Goal: Information Seeking & Learning: Understand process/instructions

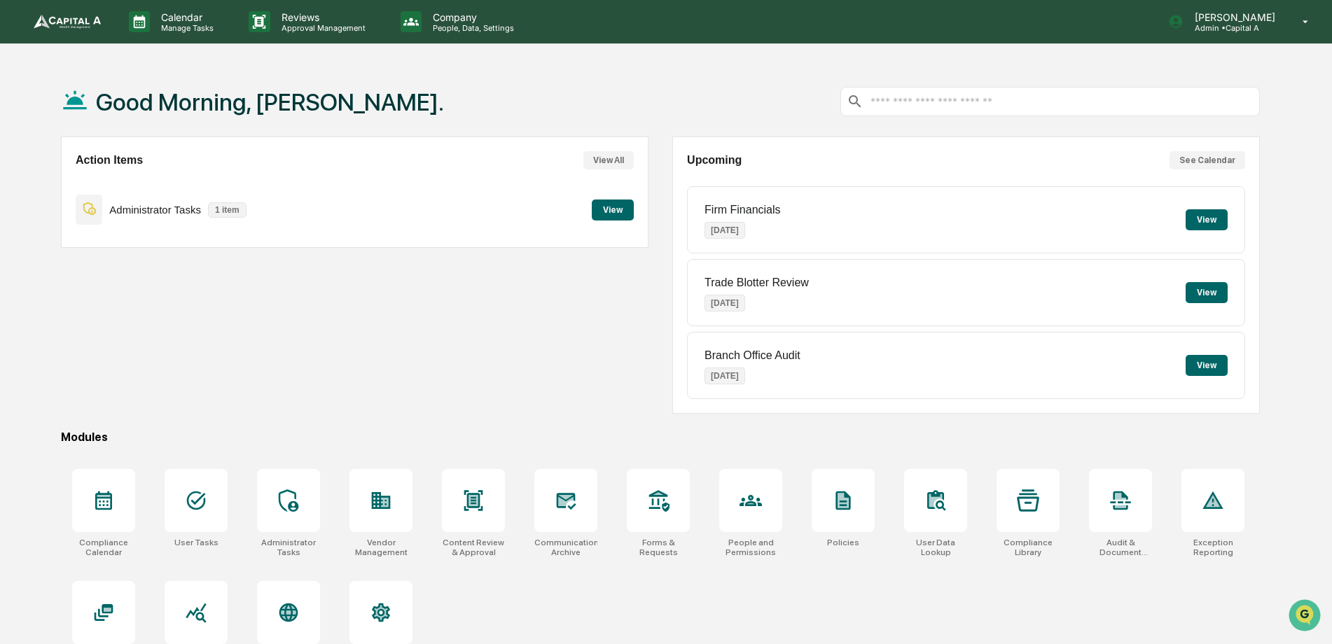
click at [1193, 367] on button "View" at bounding box center [1206, 365] width 42 height 21
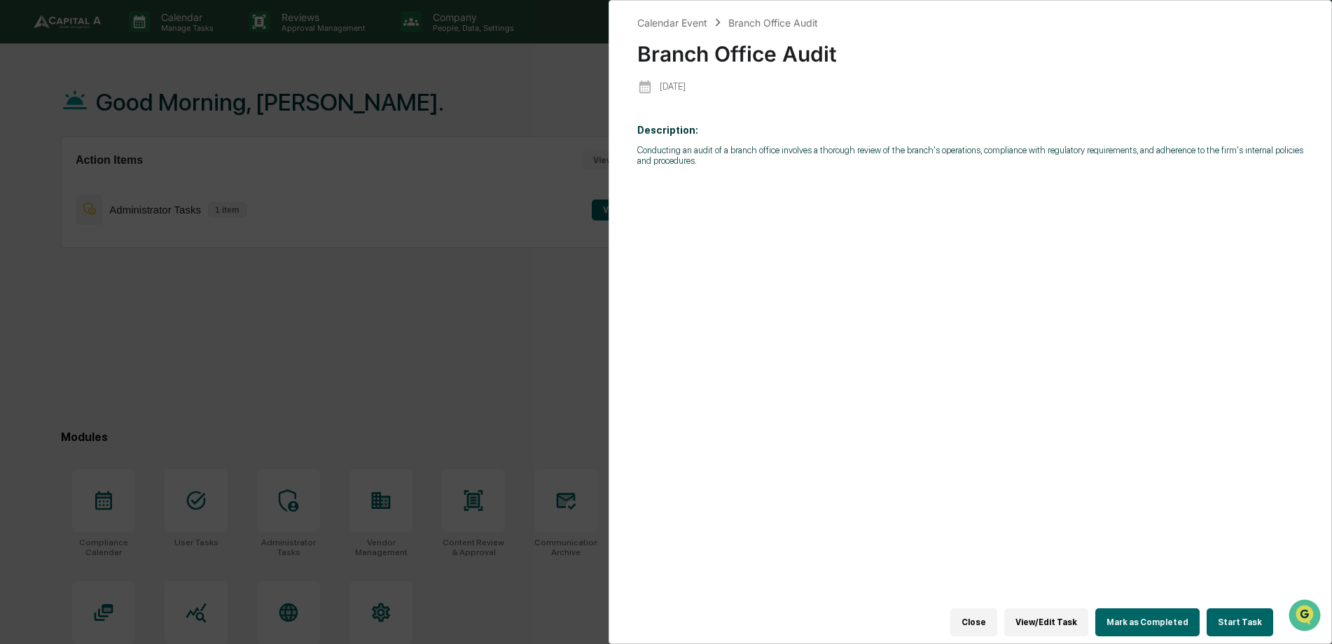
click at [981, 611] on button "Close" at bounding box center [973, 622] width 47 height 28
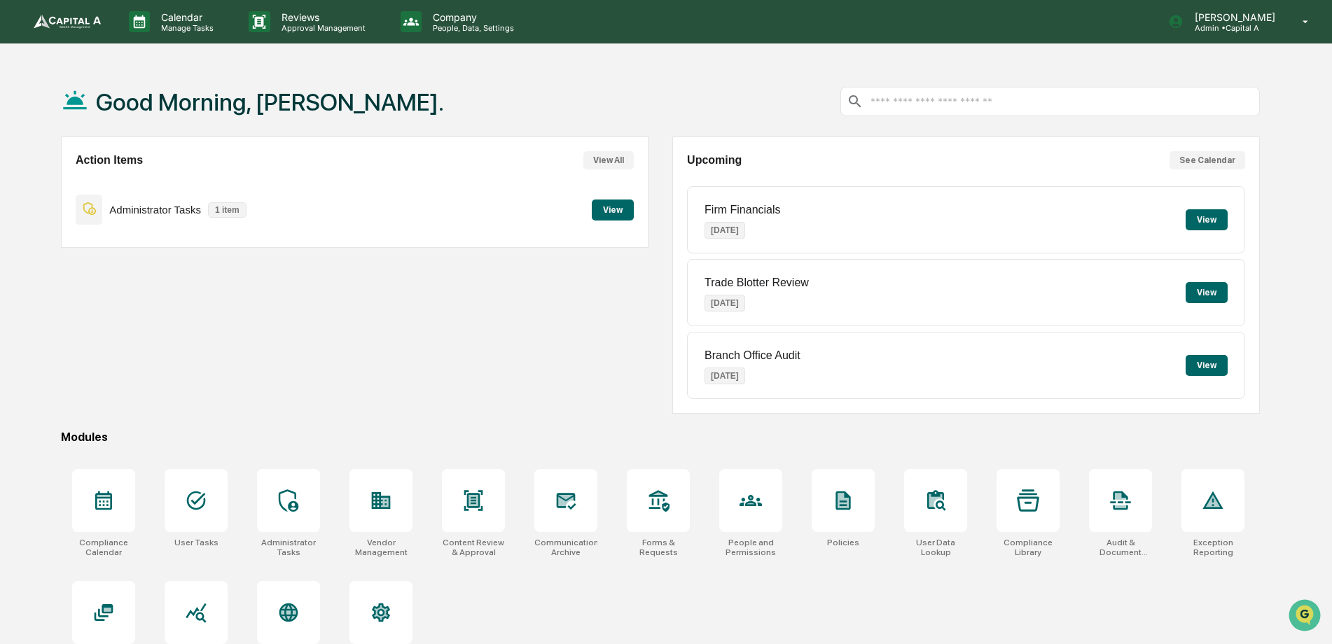
click at [1203, 216] on button "View" at bounding box center [1206, 219] width 42 height 21
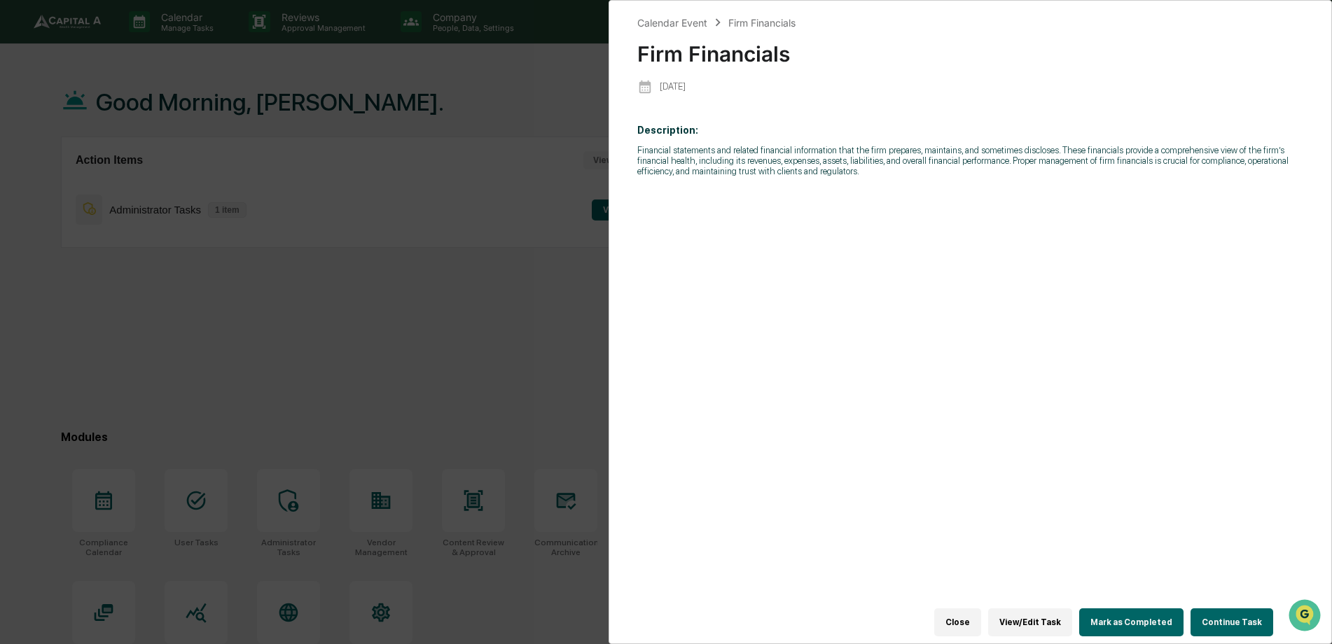
click at [968, 615] on button "Close" at bounding box center [957, 622] width 47 height 28
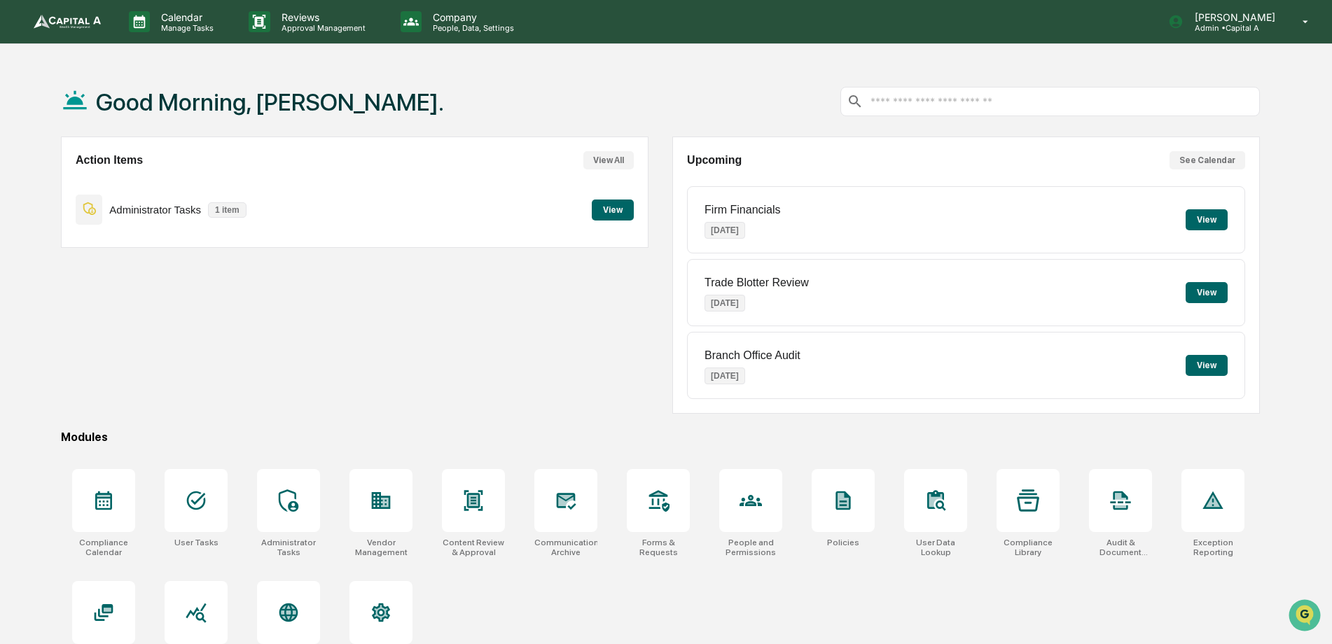
click at [627, 209] on button "View" at bounding box center [613, 210] width 42 height 21
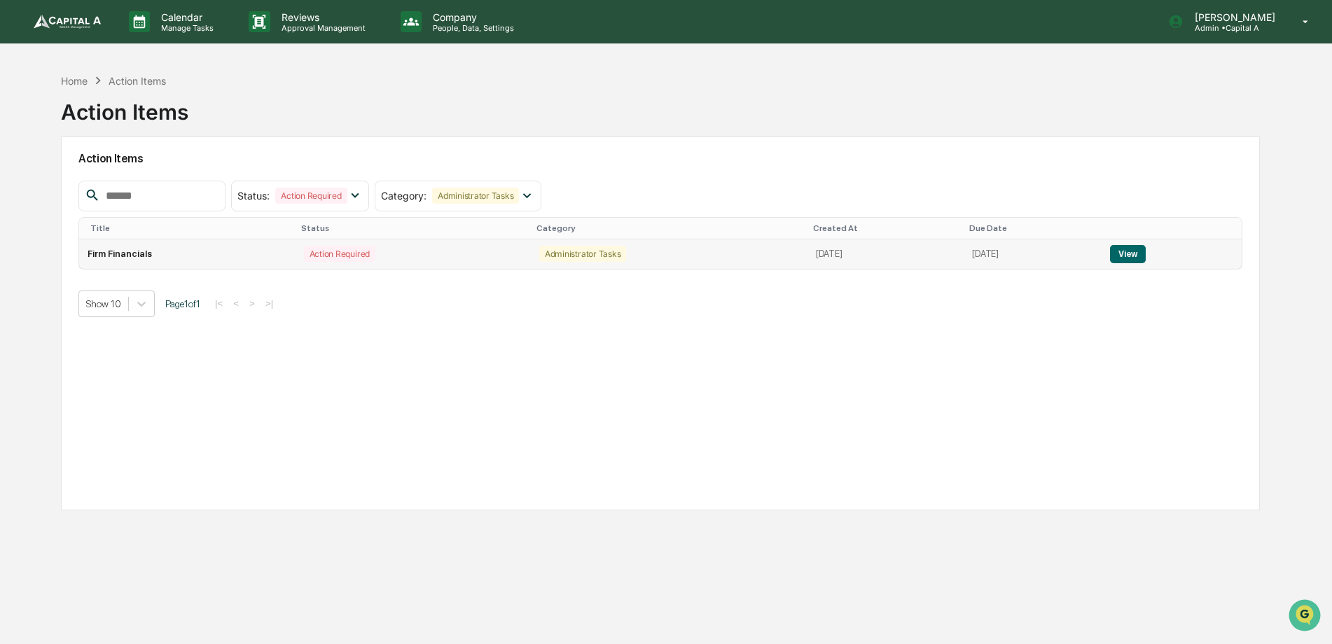
click at [1135, 259] on button "View" at bounding box center [1128, 254] width 36 height 18
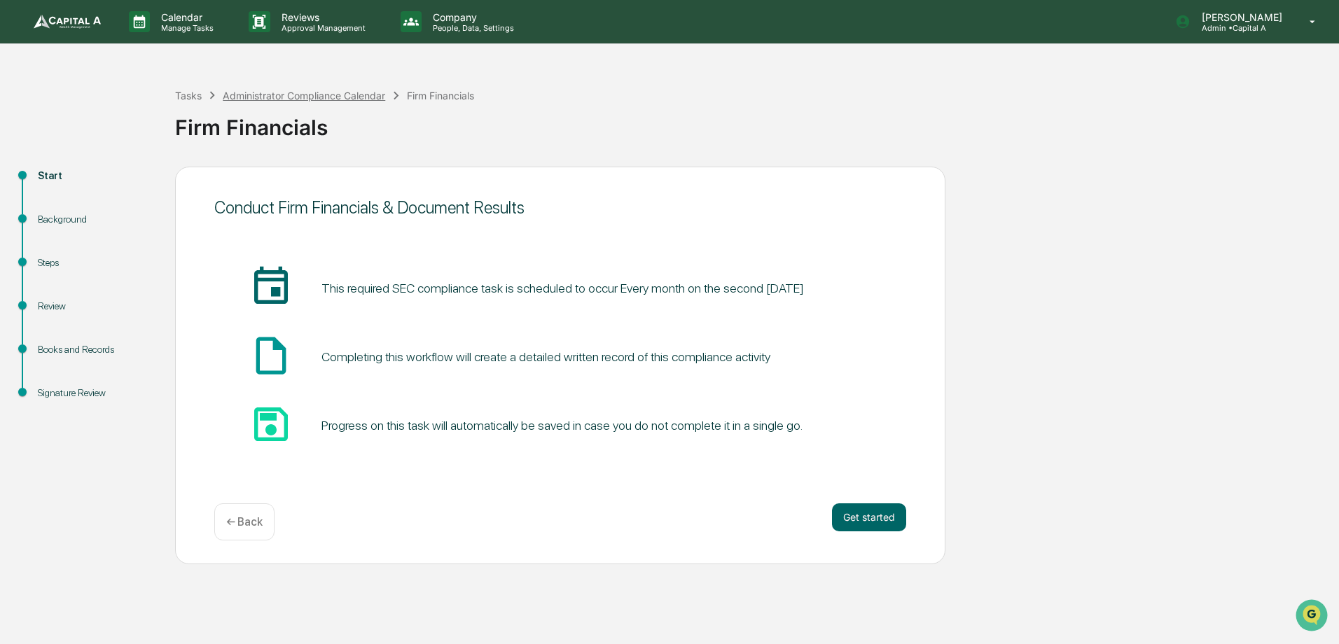
click at [349, 95] on div "Administrator Compliance Calendar" at bounding box center [304, 96] width 162 height 12
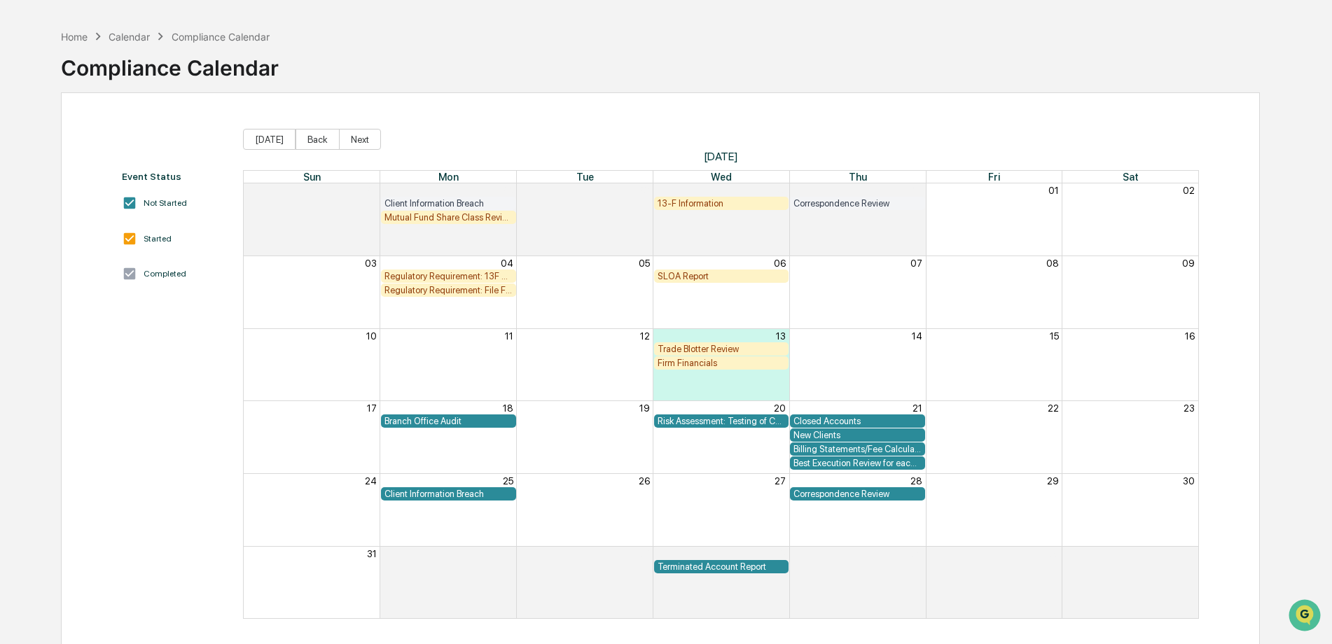
scroll to position [67, 0]
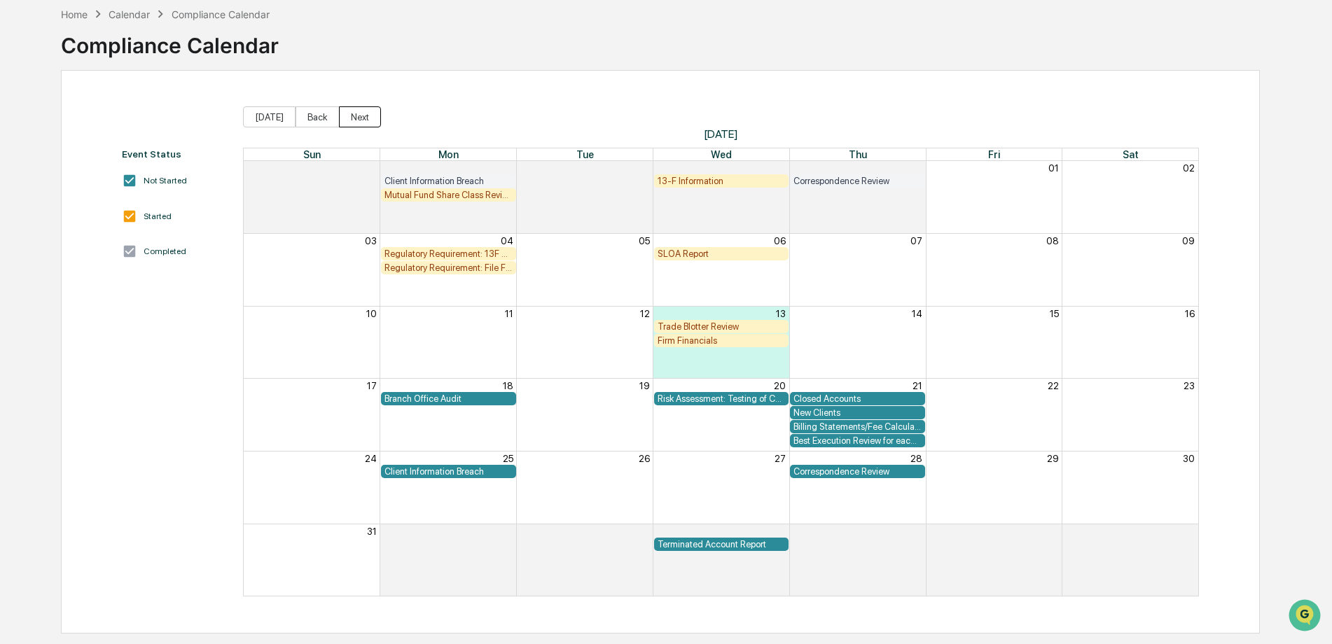
click at [339, 111] on button "Next" at bounding box center [360, 116] width 42 height 21
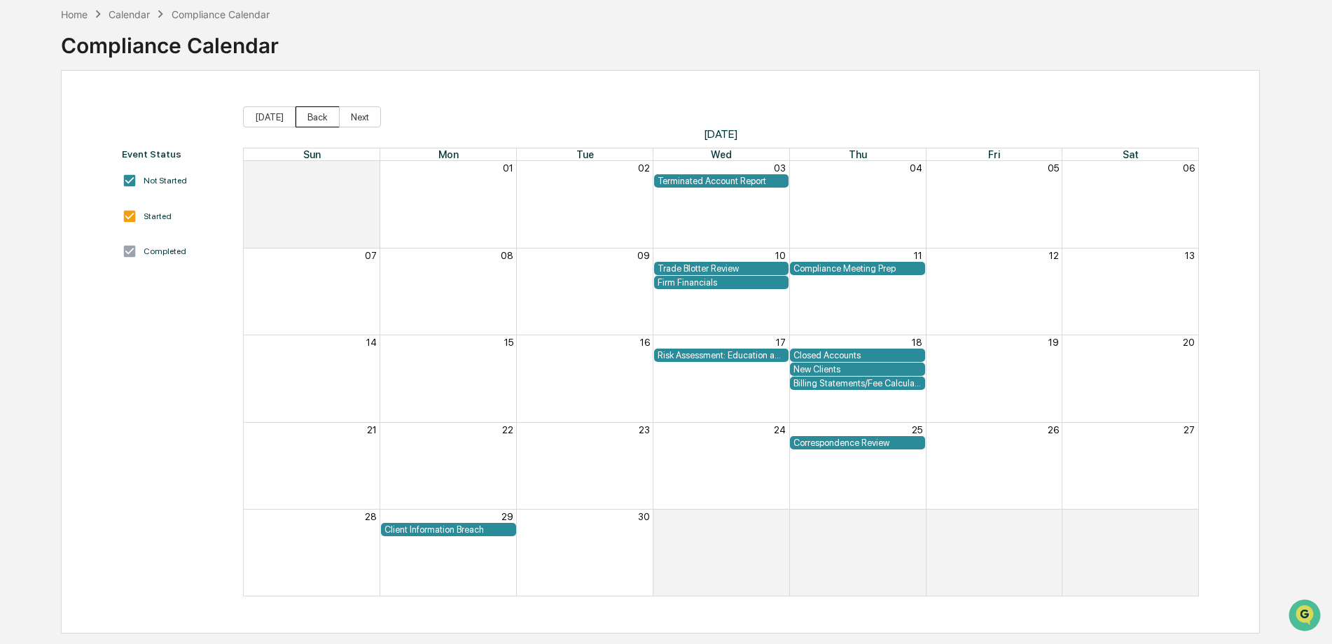
click at [320, 120] on button "Back" at bounding box center [317, 116] width 44 height 21
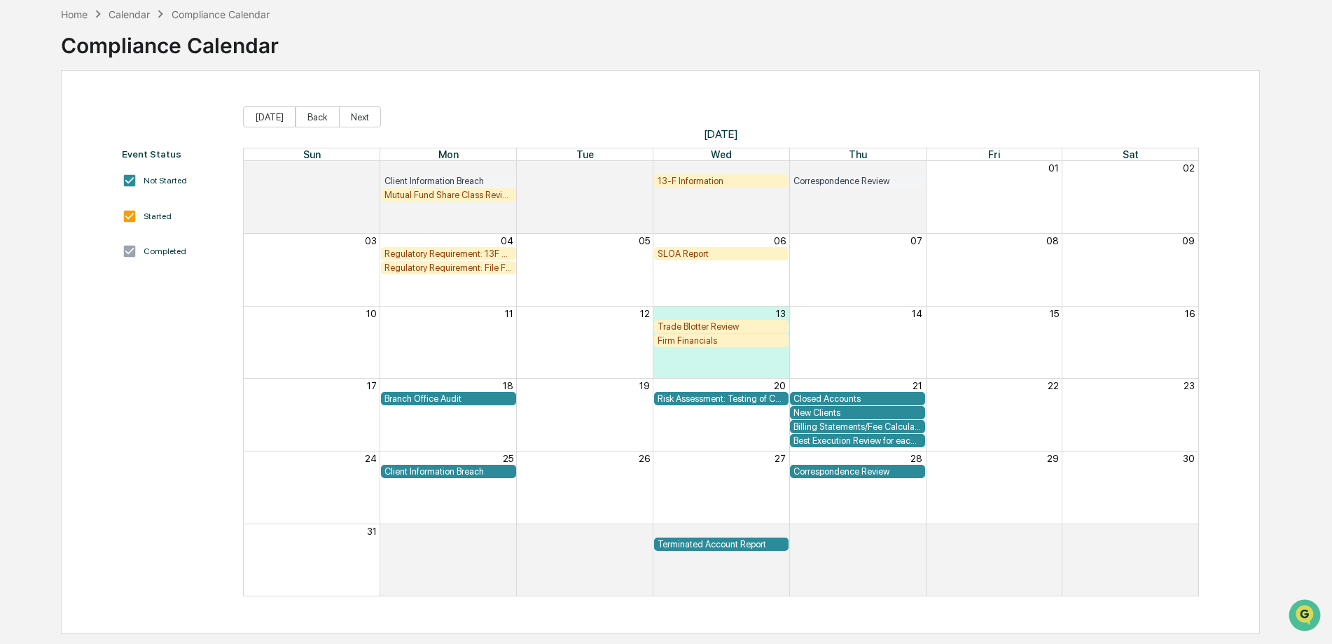
click at [438, 396] on div "Branch Office Audit" at bounding box center [448, 398] width 128 height 11
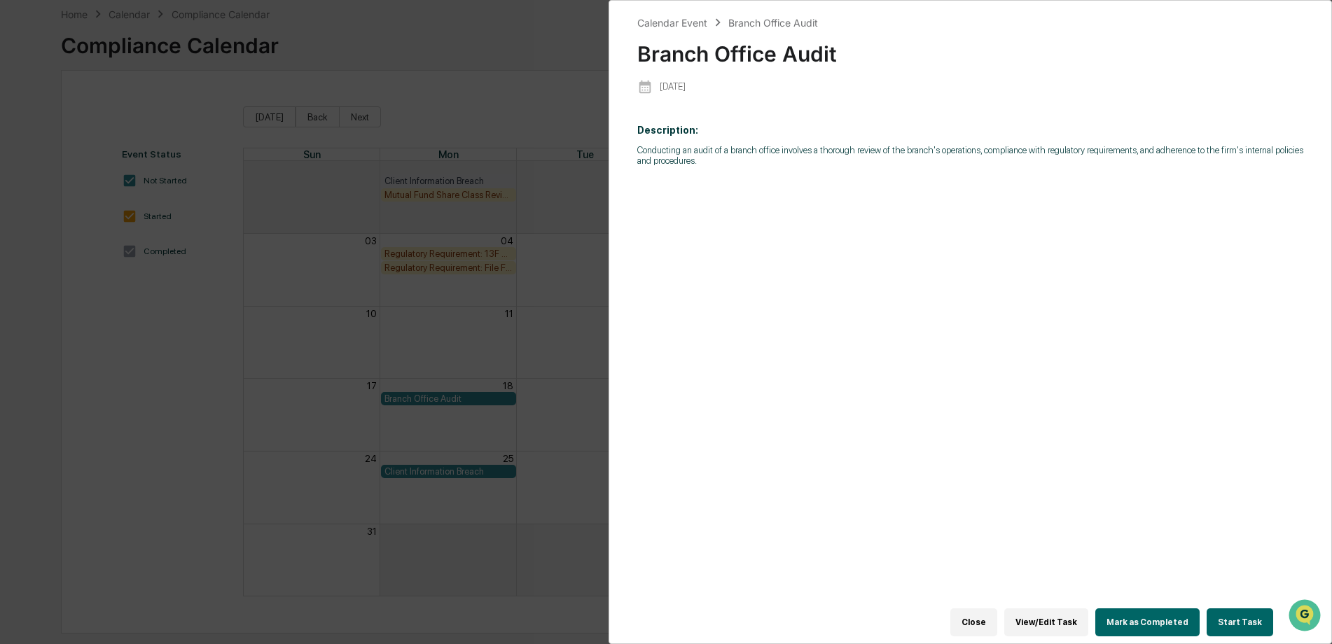
click at [992, 608] on button "Close" at bounding box center [973, 622] width 47 height 28
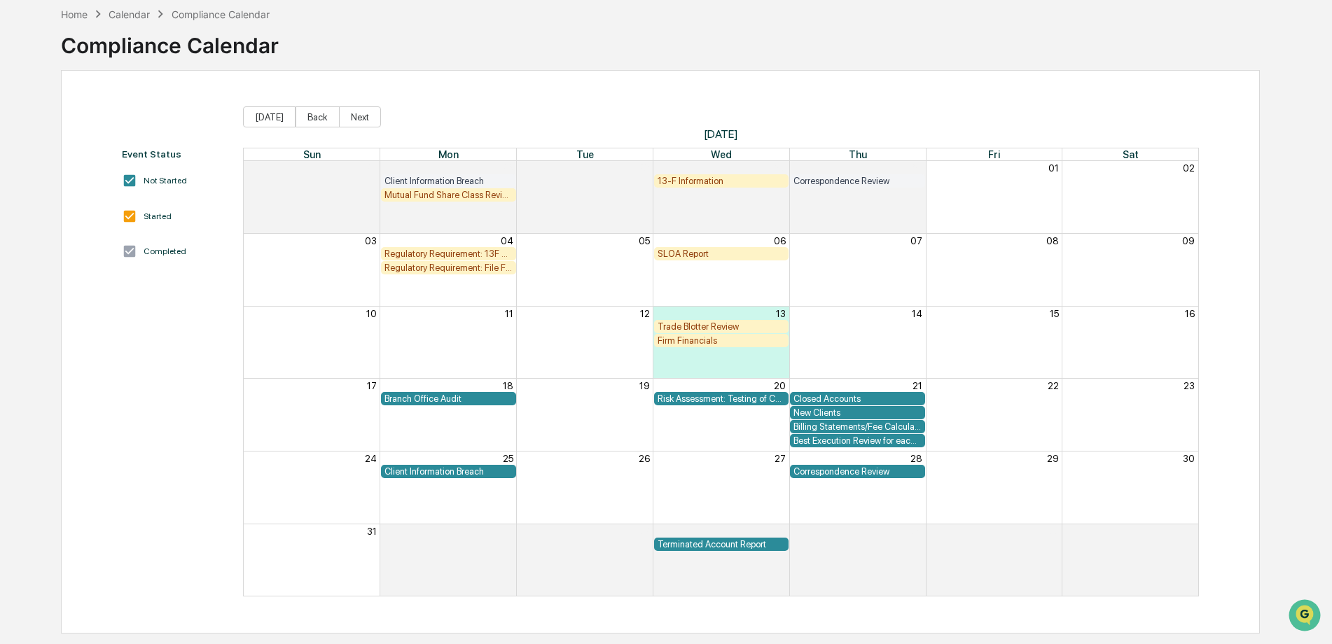
click at [872, 476] on div "Correspondence Review" at bounding box center [857, 471] width 128 height 11
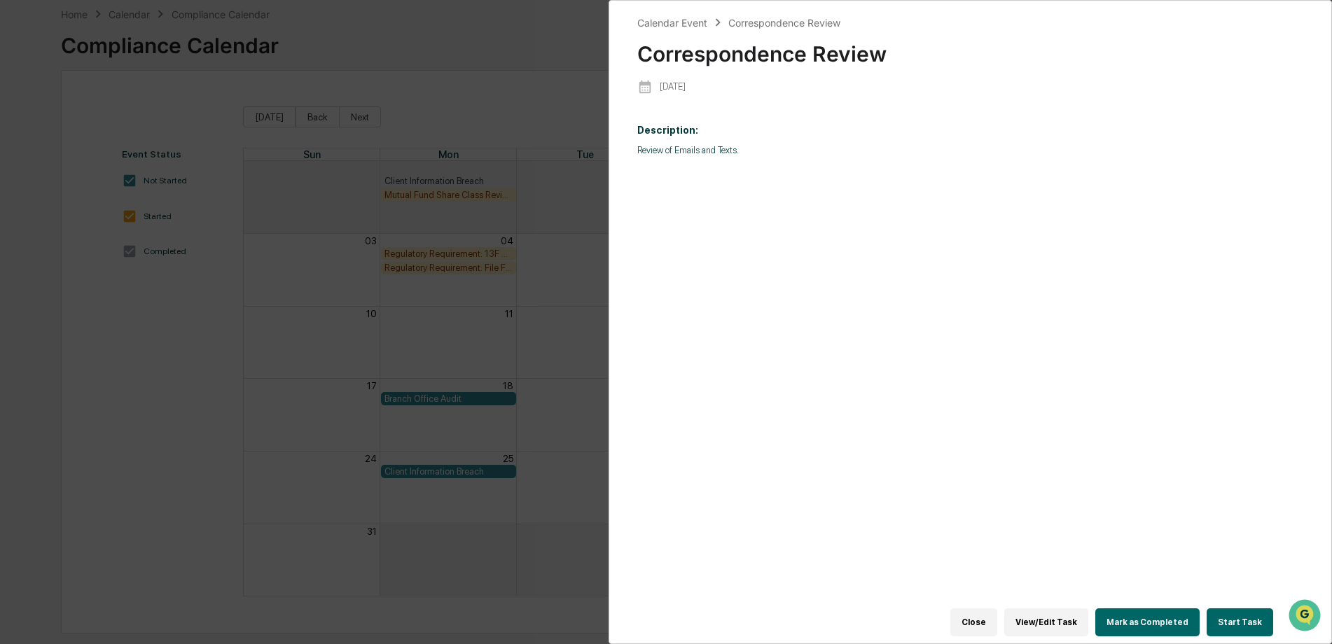
click at [991, 610] on button "Close" at bounding box center [973, 622] width 47 height 28
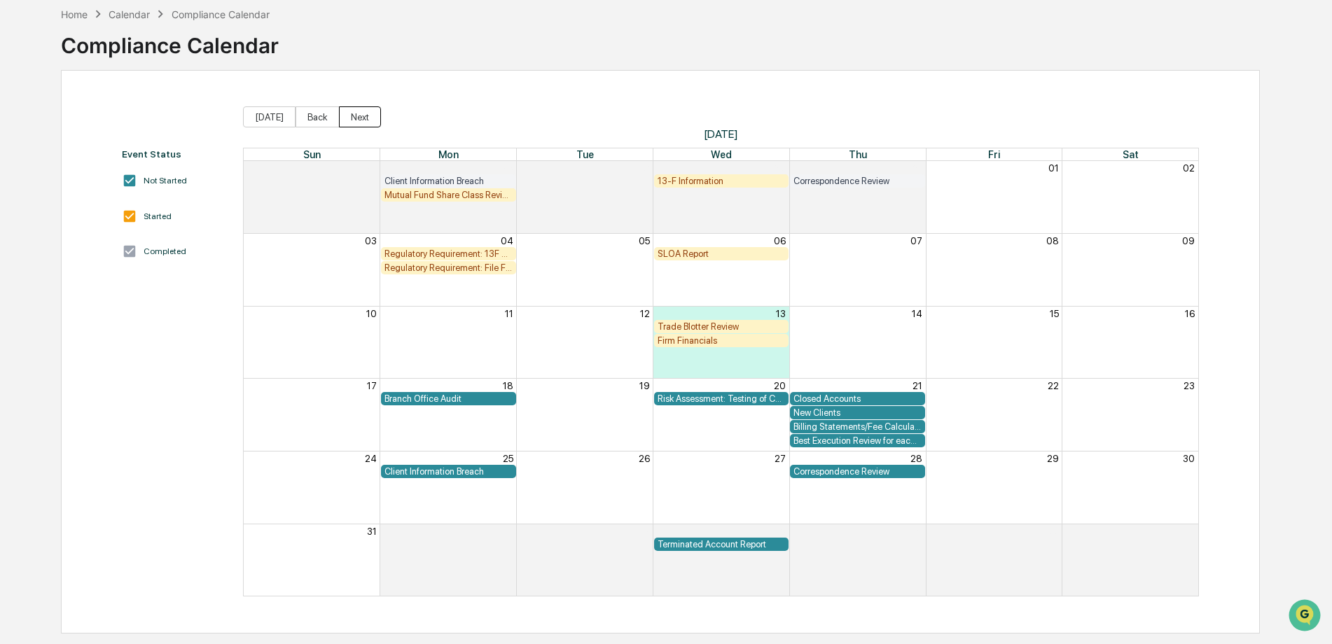
click at [365, 123] on button "Next" at bounding box center [360, 116] width 42 height 21
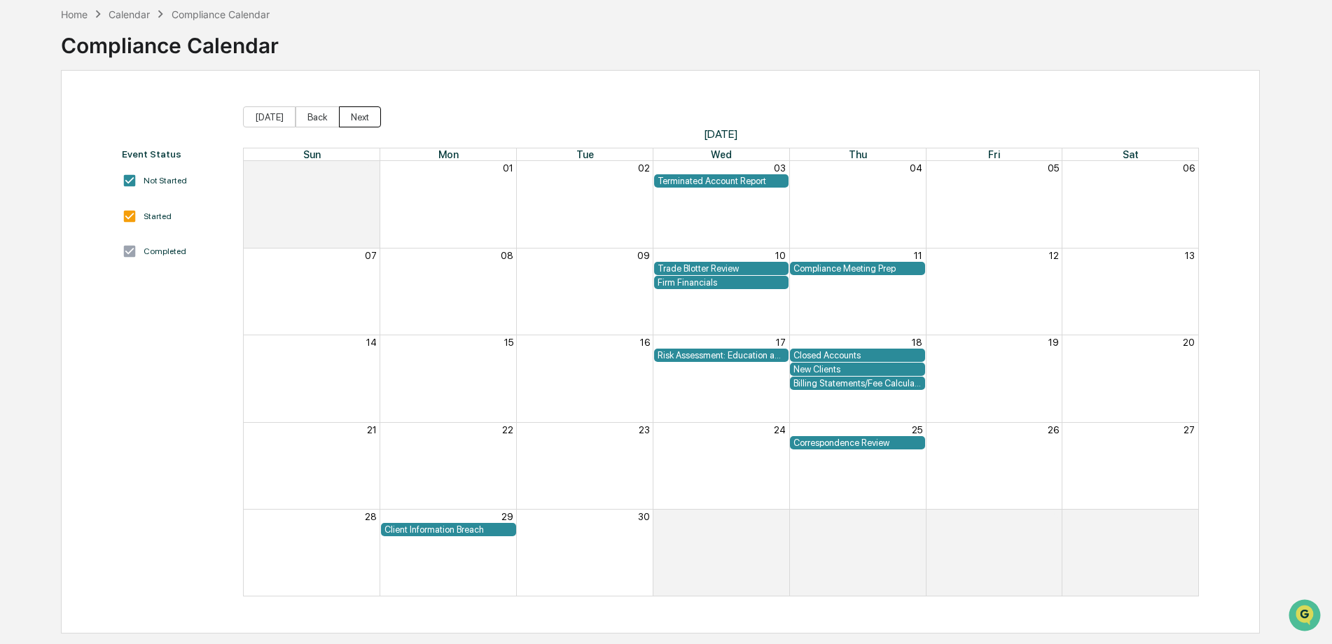
click at [365, 123] on button "Next" at bounding box center [360, 116] width 42 height 21
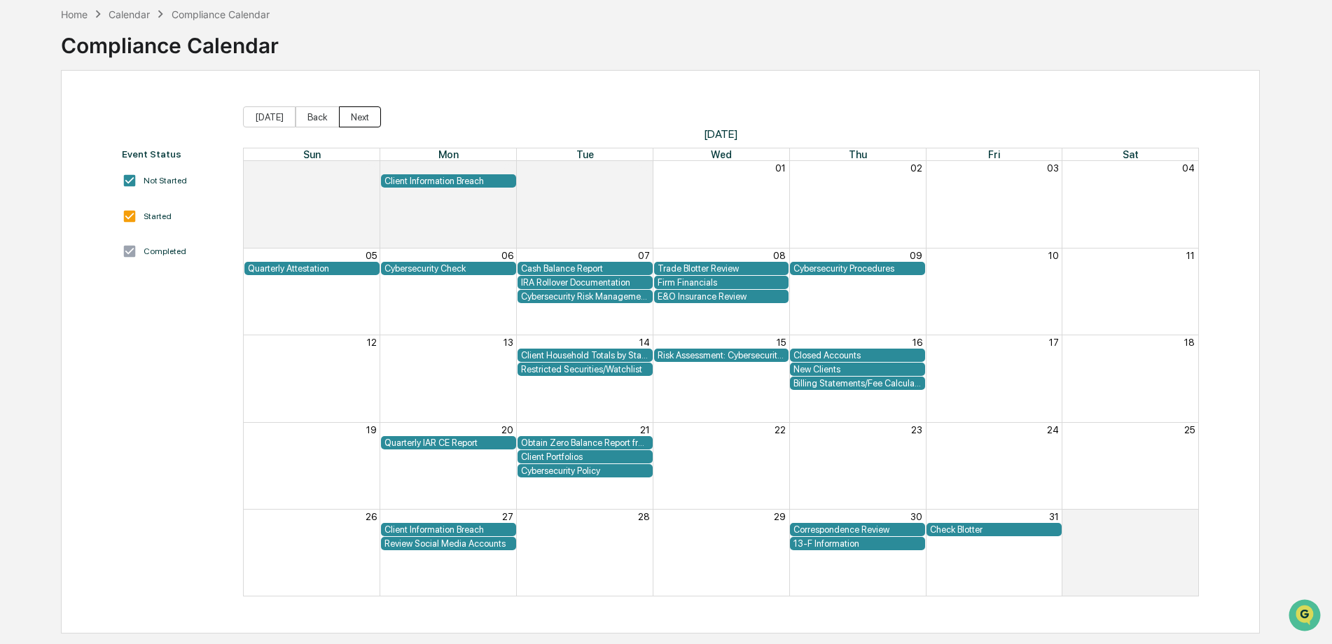
click at [365, 123] on button "Next" at bounding box center [360, 116] width 42 height 21
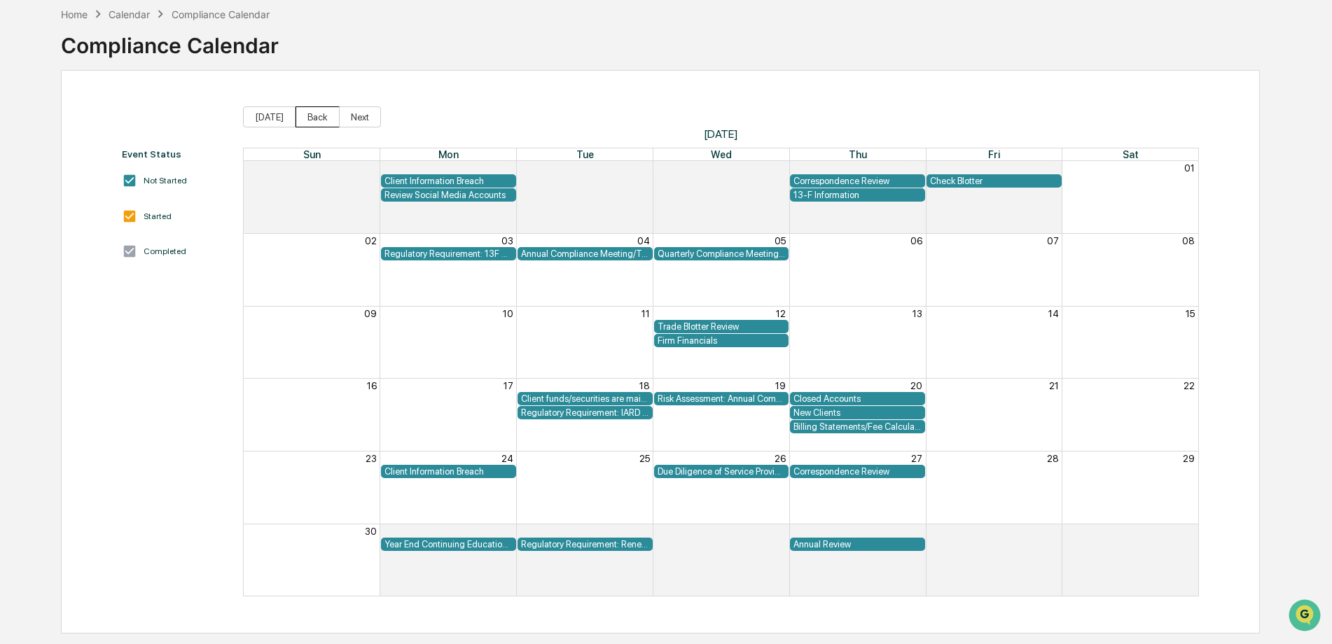
click at [315, 120] on button "Back" at bounding box center [317, 116] width 44 height 21
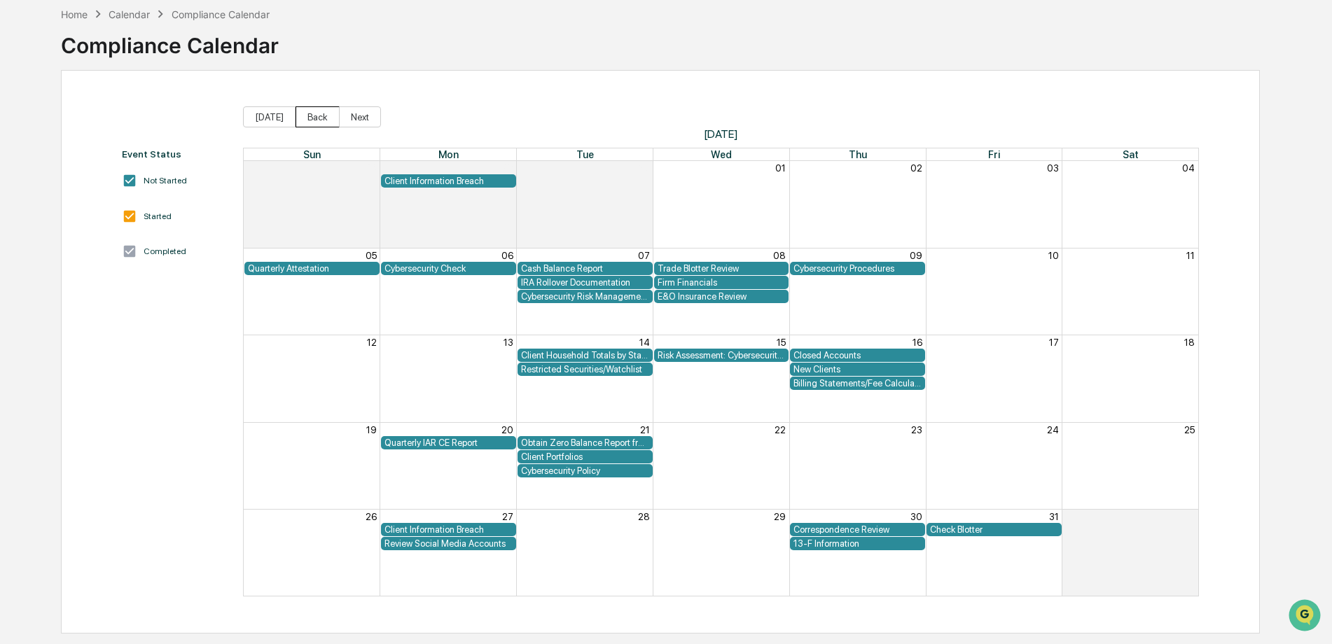
click at [311, 120] on button "Back" at bounding box center [317, 116] width 44 height 21
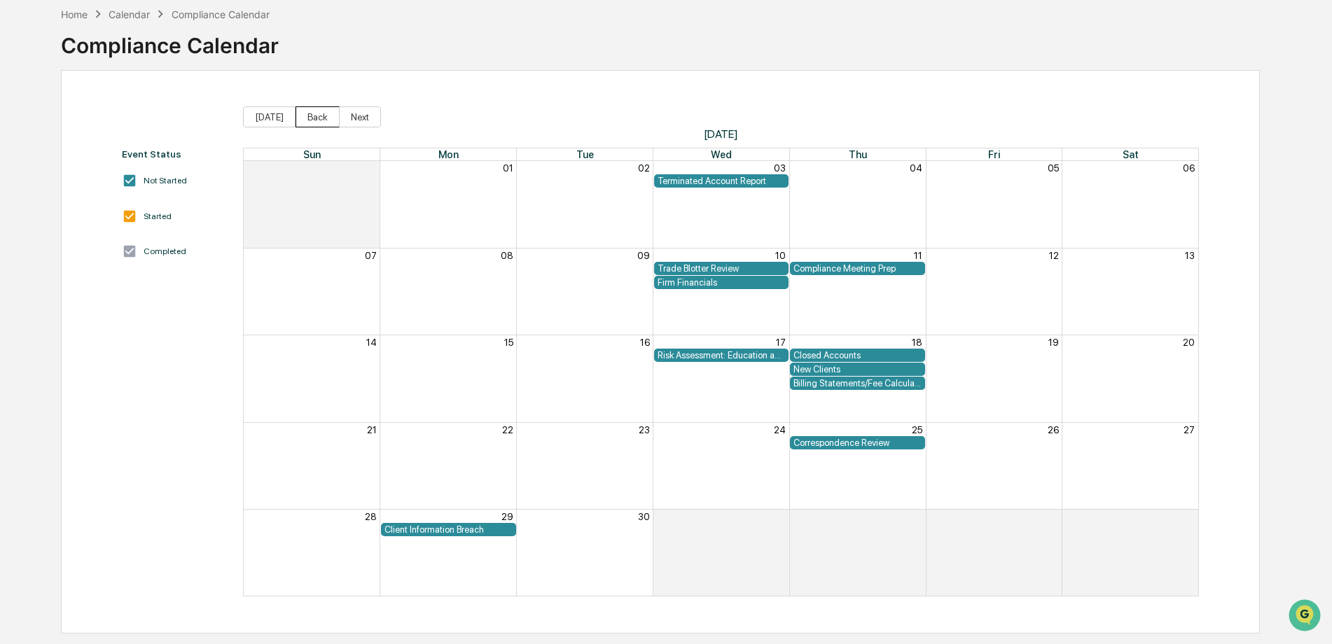
click at [311, 120] on button "Back" at bounding box center [317, 116] width 44 height 21
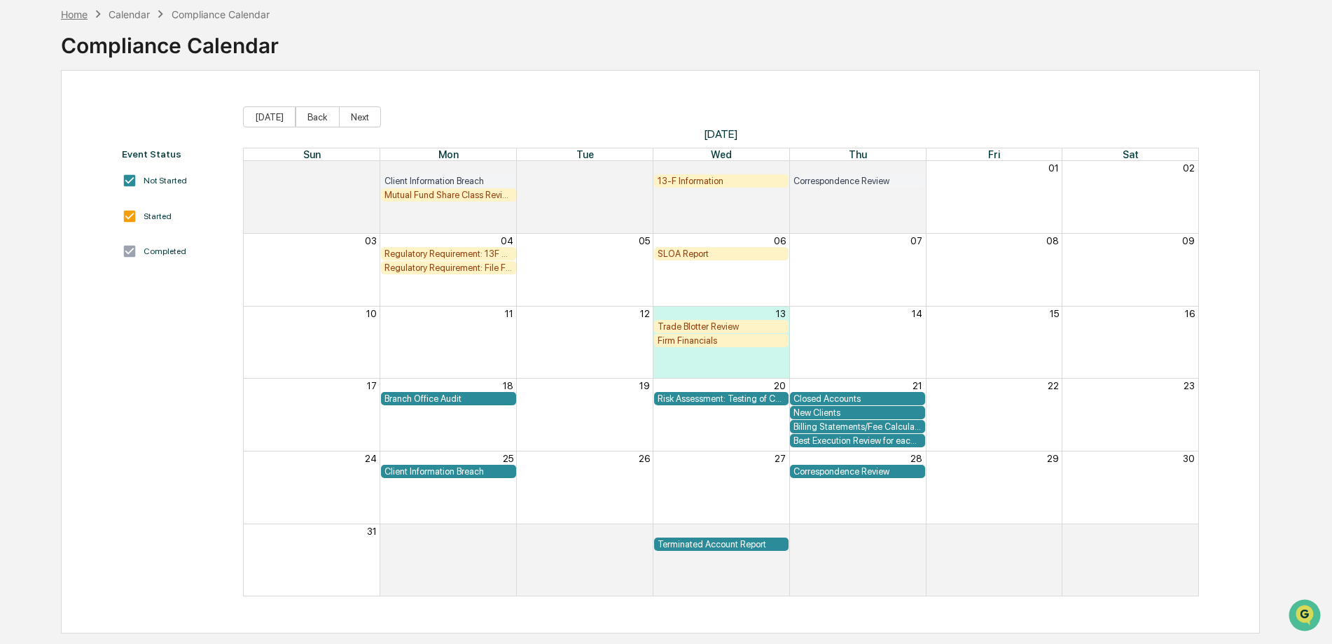
click at [78, 10] on div "Home" at bounding box center [74, 14] width 27 height 12
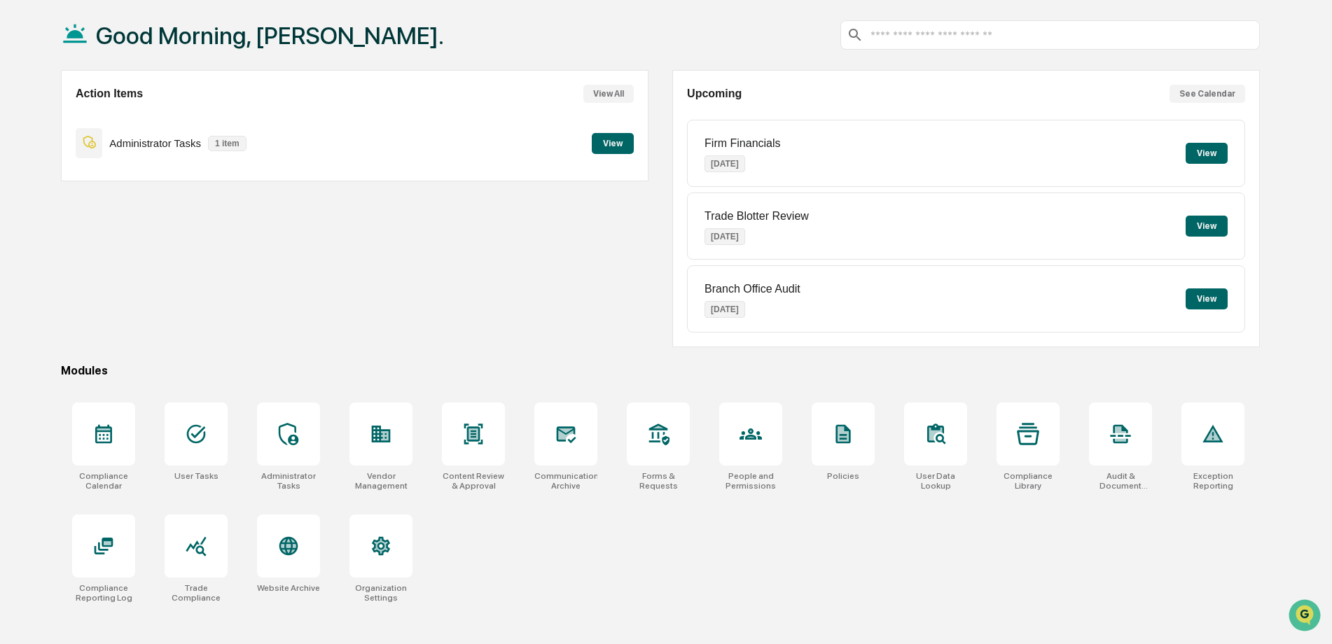
click at [609, 146] on button "View" at bounding box center [613, 143] width 42 height 21
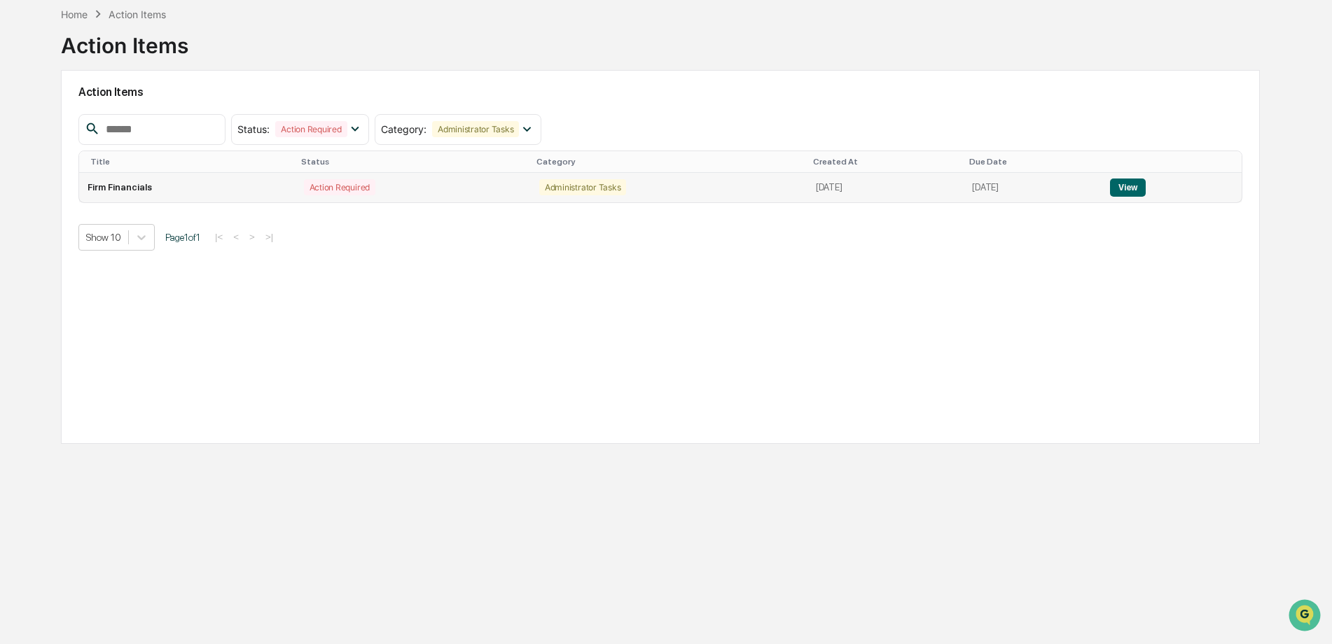
click at [125, 189] on td "Firm Financials" at bounding box center [187, 187] width 216 height 29
click at [1145, 186] on button "View" at bounding box center [1128, 188] width 36 height 18
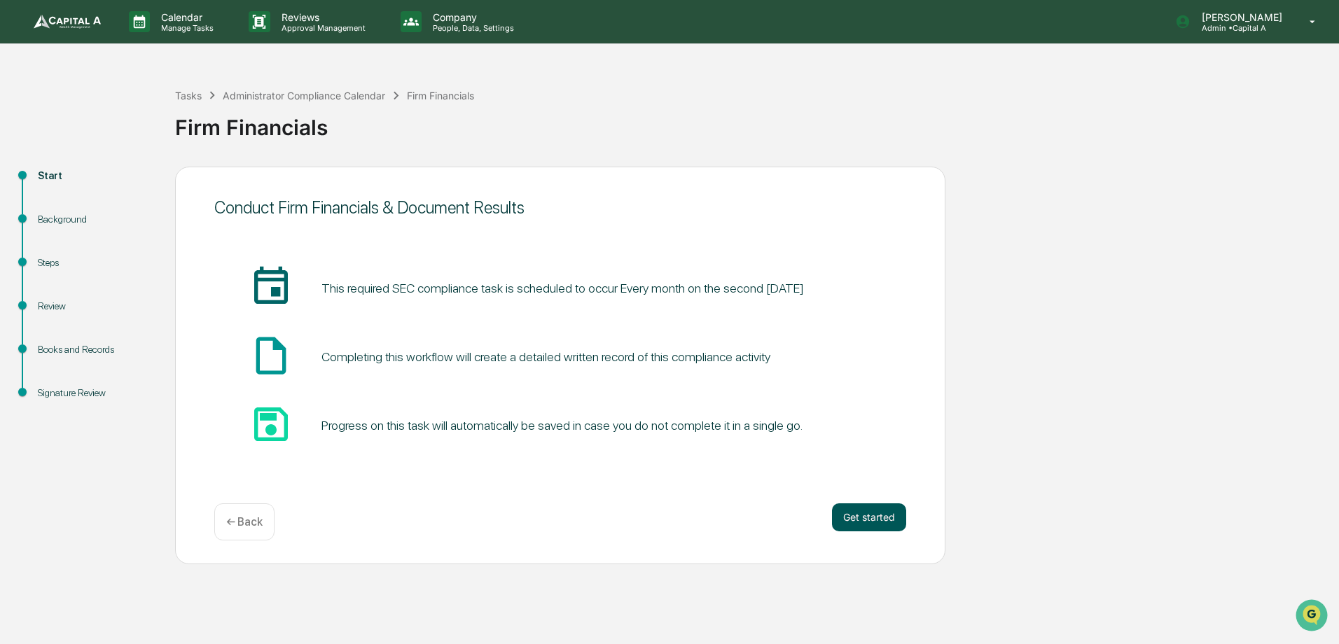
click at [886, 516] on button "Get started" at bounding box center [869, 517] width 74 height 28
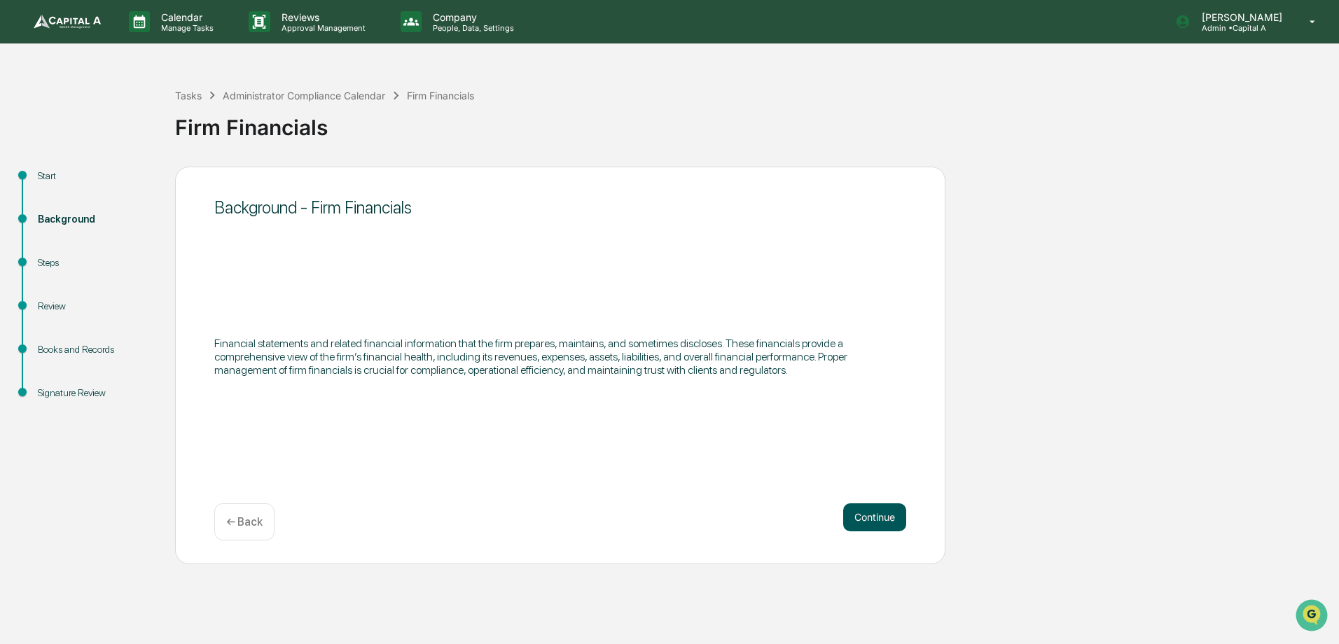
click at [889, 515] on button "Continue" at bounding box center [874, 517] width 63 height 28
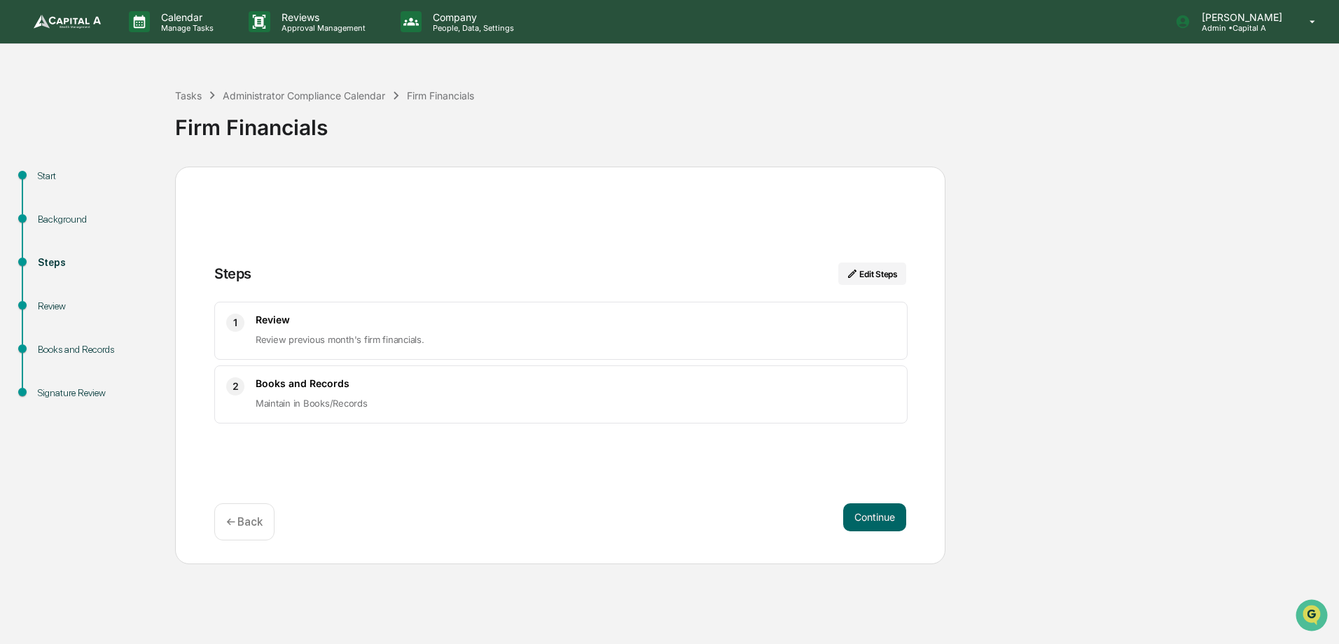
click at [63, 306] on div "Review" at bounding box center [95, 306] width 115 height 15
click at [62, 353] on div "Books and Records" at bounding box center [95, 349] width 115 height 15
click at [867, 519] on button "Continue" at bounding box center [874, 517] width 63 height 28
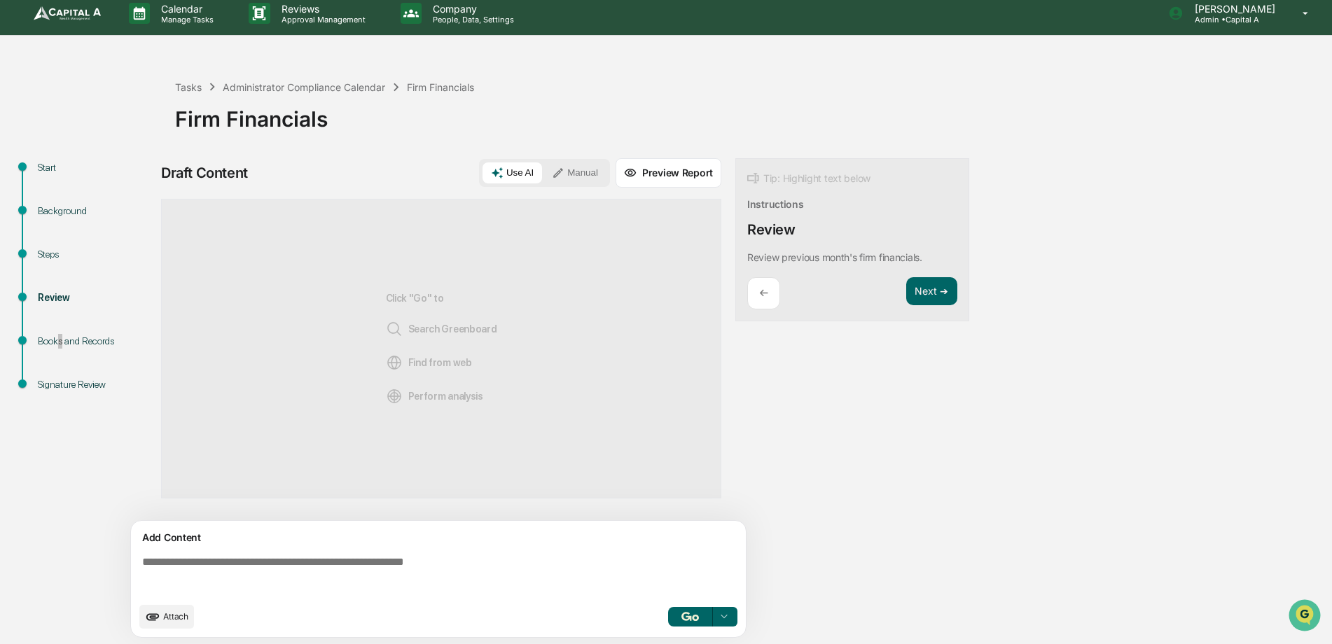
scroll to position [11, 0]
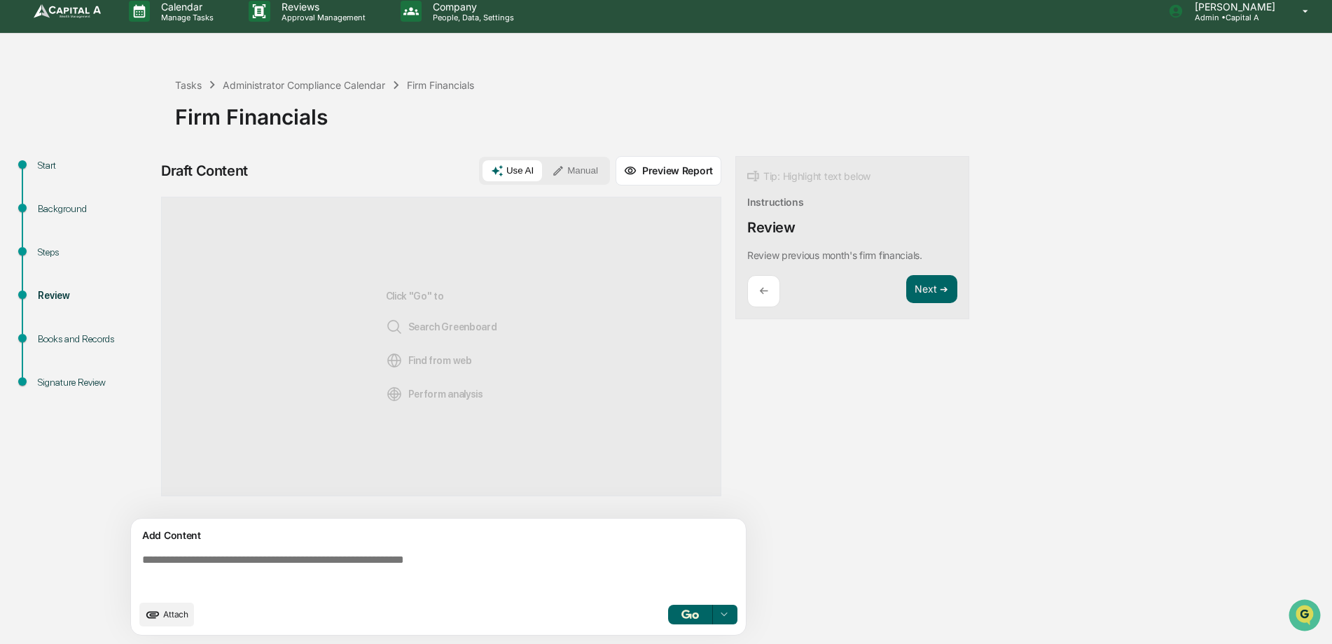
click at [53, 253] on div "Steps" at bounding box center [95, 252] width 115 height 15
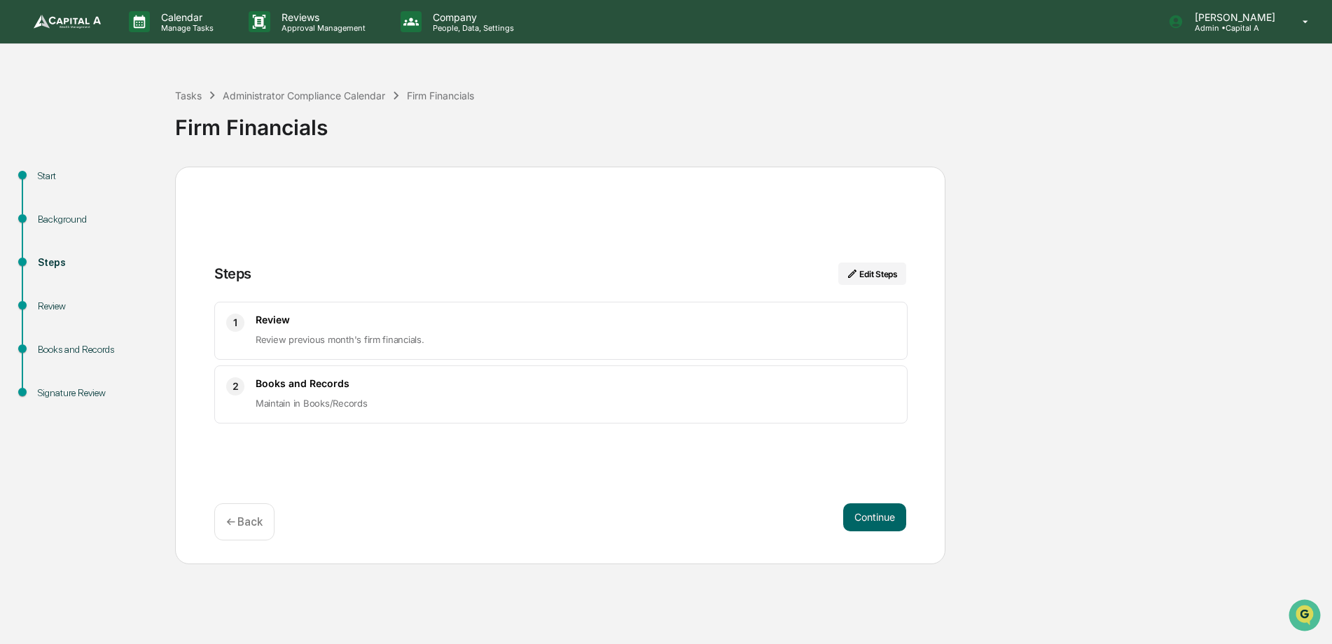
scroll to position [0, 0]
click at [61, 179] on div "Start" at bounding box center [95, 176] width 115 height 15
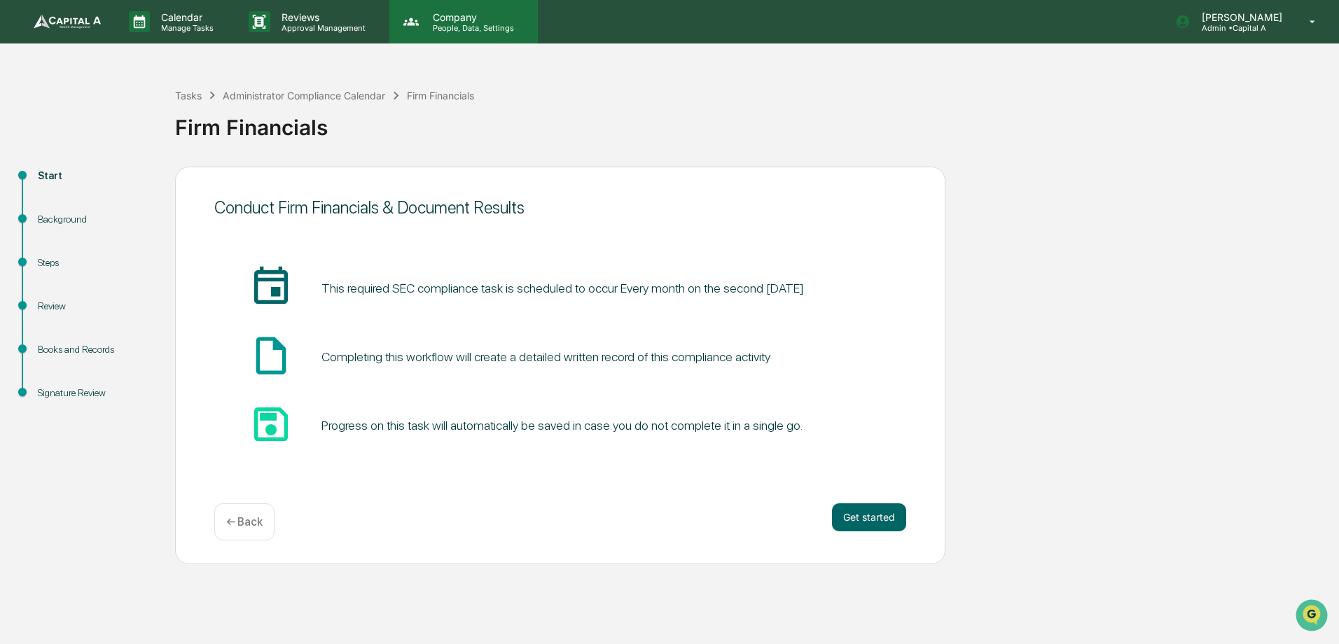
click at [436, 21] on p "Company" at bounding box center [470, 17] width 99 height 12
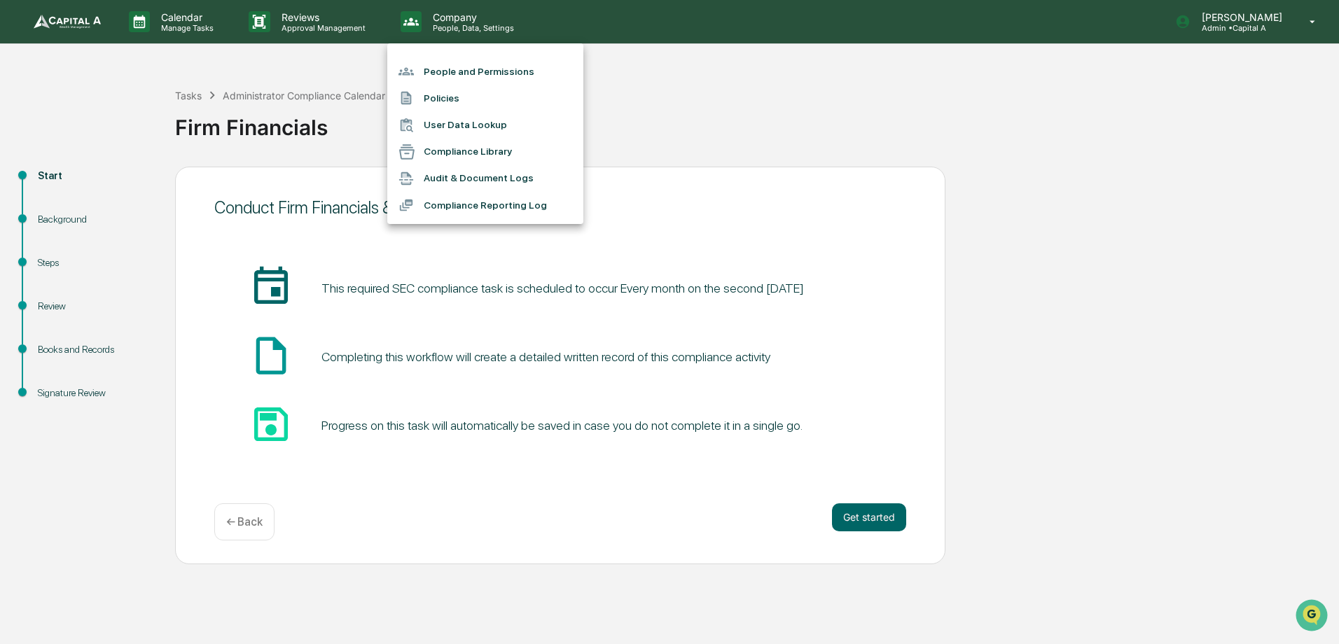
click at [312, 21] on div at bounding box center [669, 322] width 1339 height 644
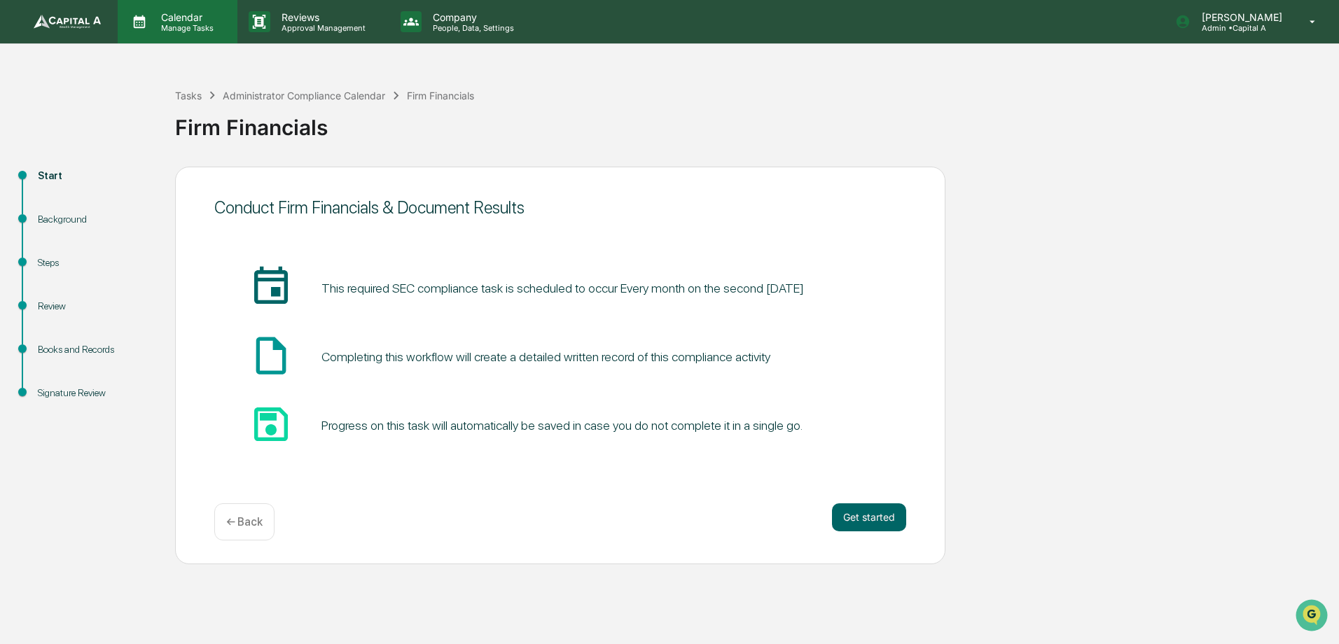
click at [183, 13] on p "Calendar" at bounding box center [185, 17] width 71 height 12
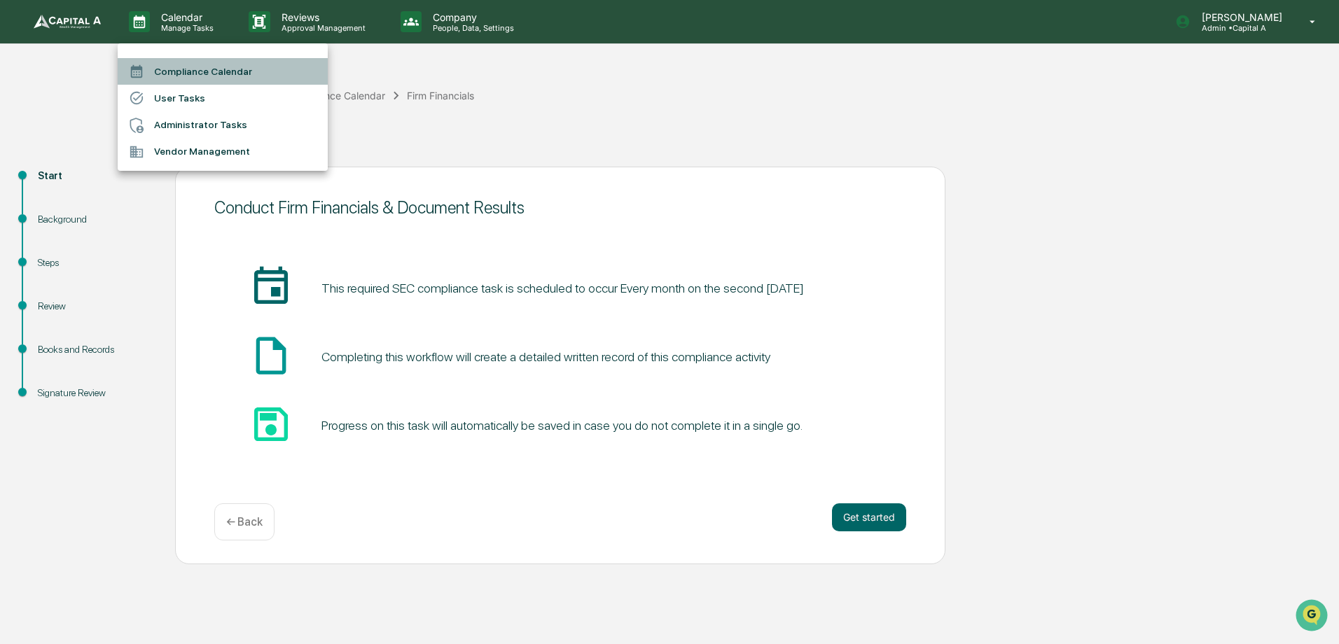
click at [189, 69] on li "Compliance Calendar" at bounding box center [223, 71] width 210 height 27
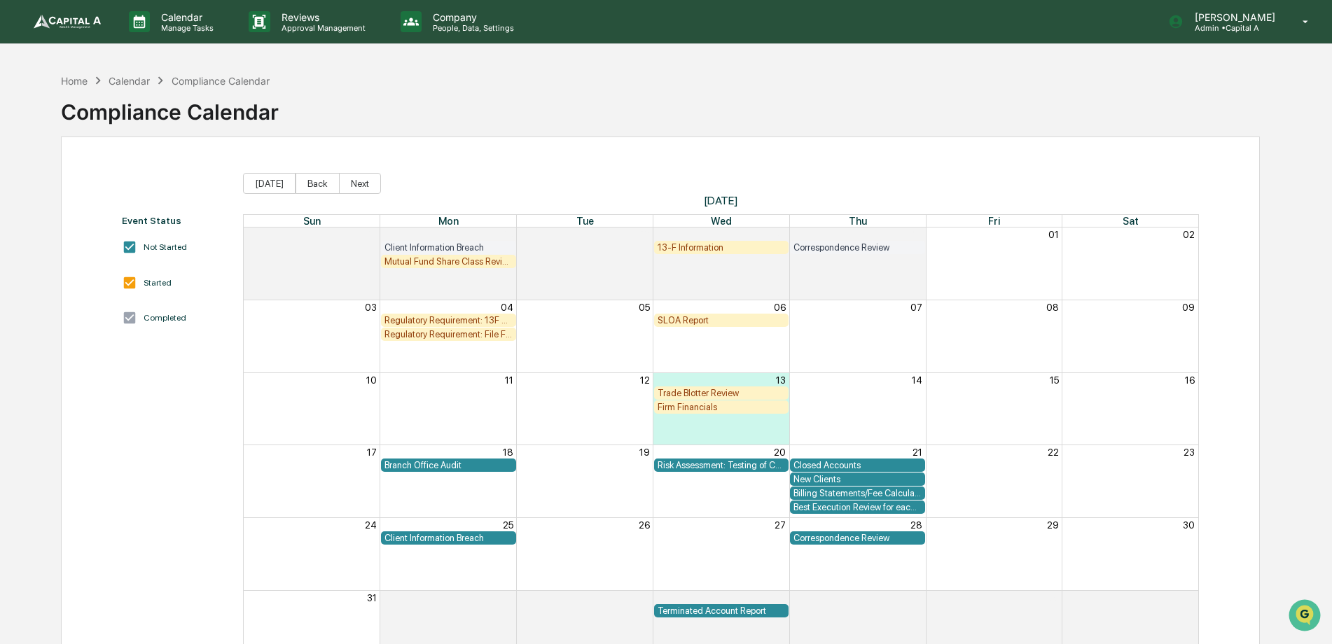
click at [719, 393] on div "Trade Blotter Review" at bounding box center [721, 393] width 128 height 11
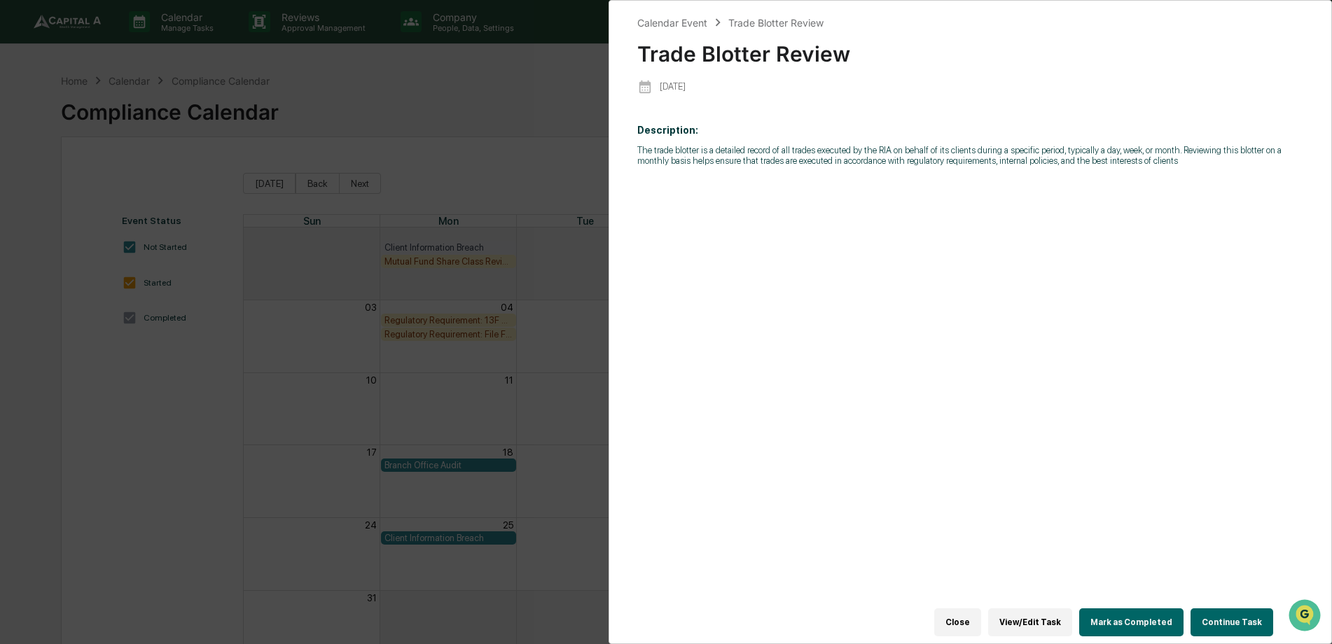
click at [971, 617] on button "Close" at bounding box center [957, 622] width 47 height 28
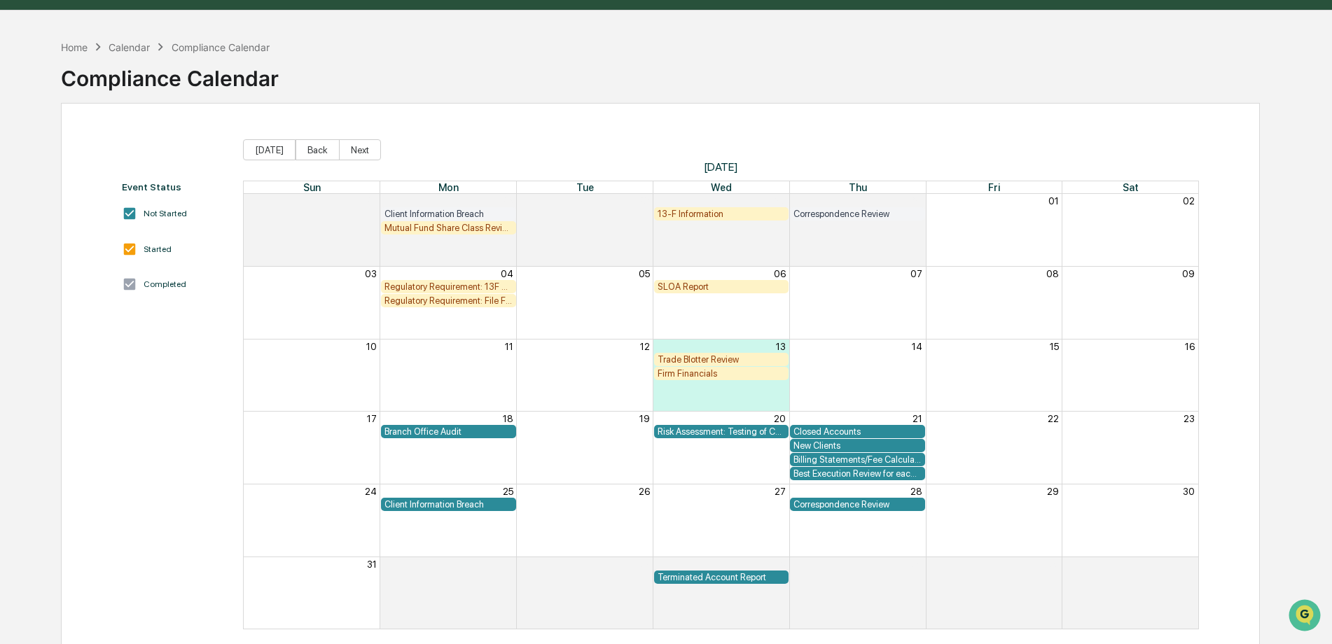
scroll to position [67, 0]
